Goal: Information Seeking & Learning: Learn about a topic

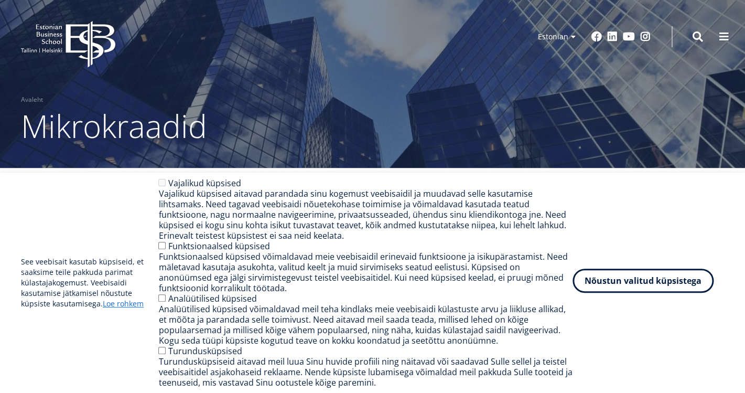
click at [683, 281] on button "Nõustun valitud küpsistega" at bounding box center [642, 280] width 141 height 24
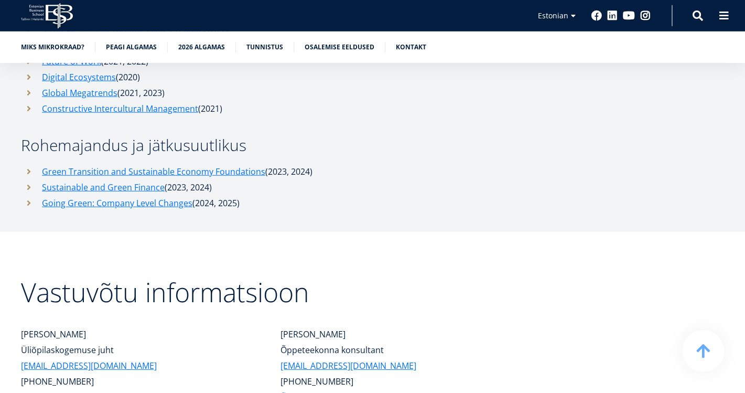
scroll to position [3850, 0]
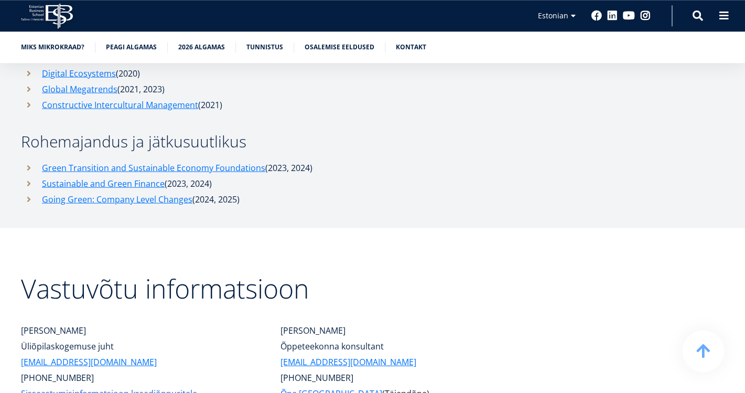
click at [121, 385] on link "Sisseastumisinformatsioon kraadiõppuritele" at bounding box center [109, 393] width 176 height 16
